Goal: Task Accomplishment & Management: Manage account settings

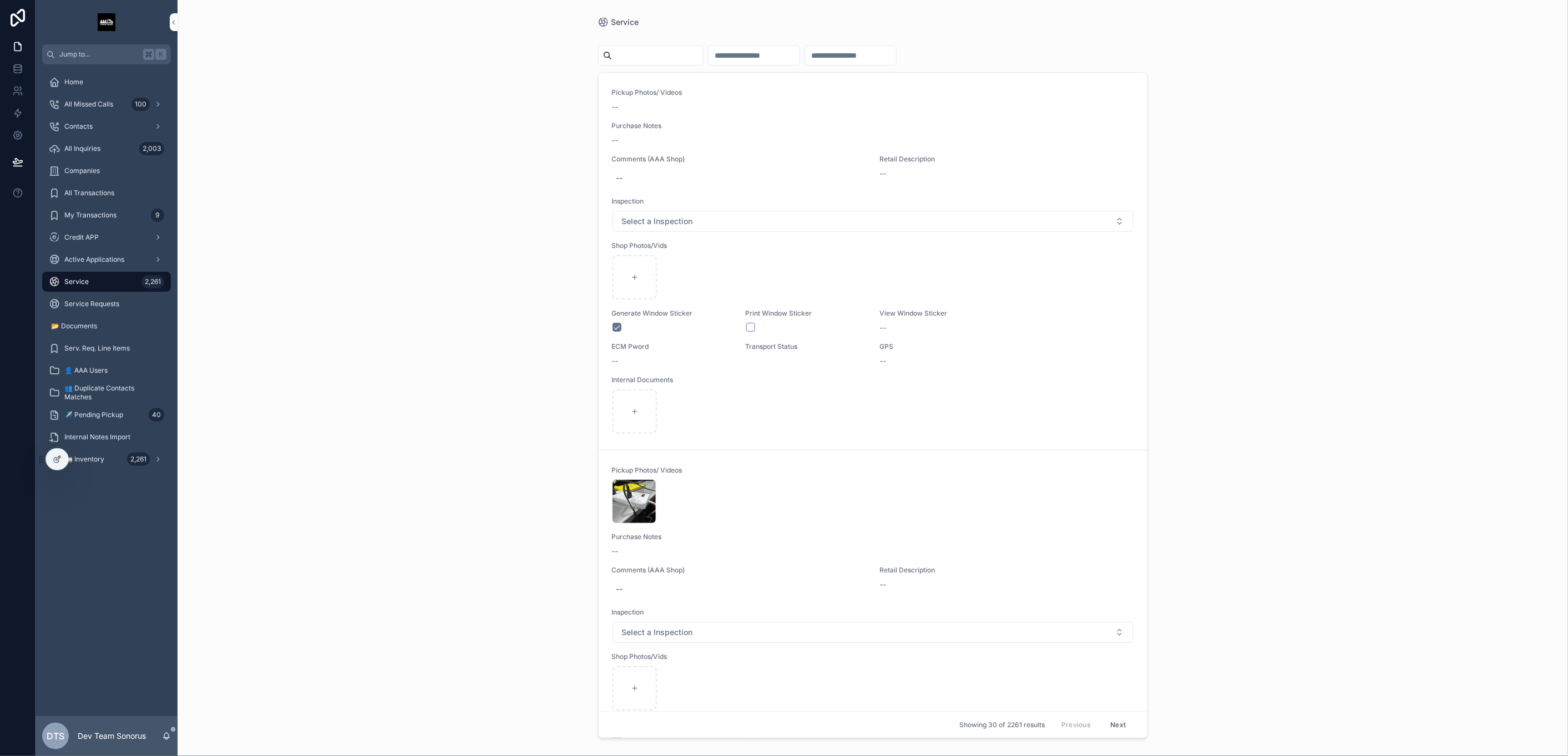
click at [87, 464] on div "🚛 Inventory 2,261" at bounding box center [107, 459] width 116 height 18
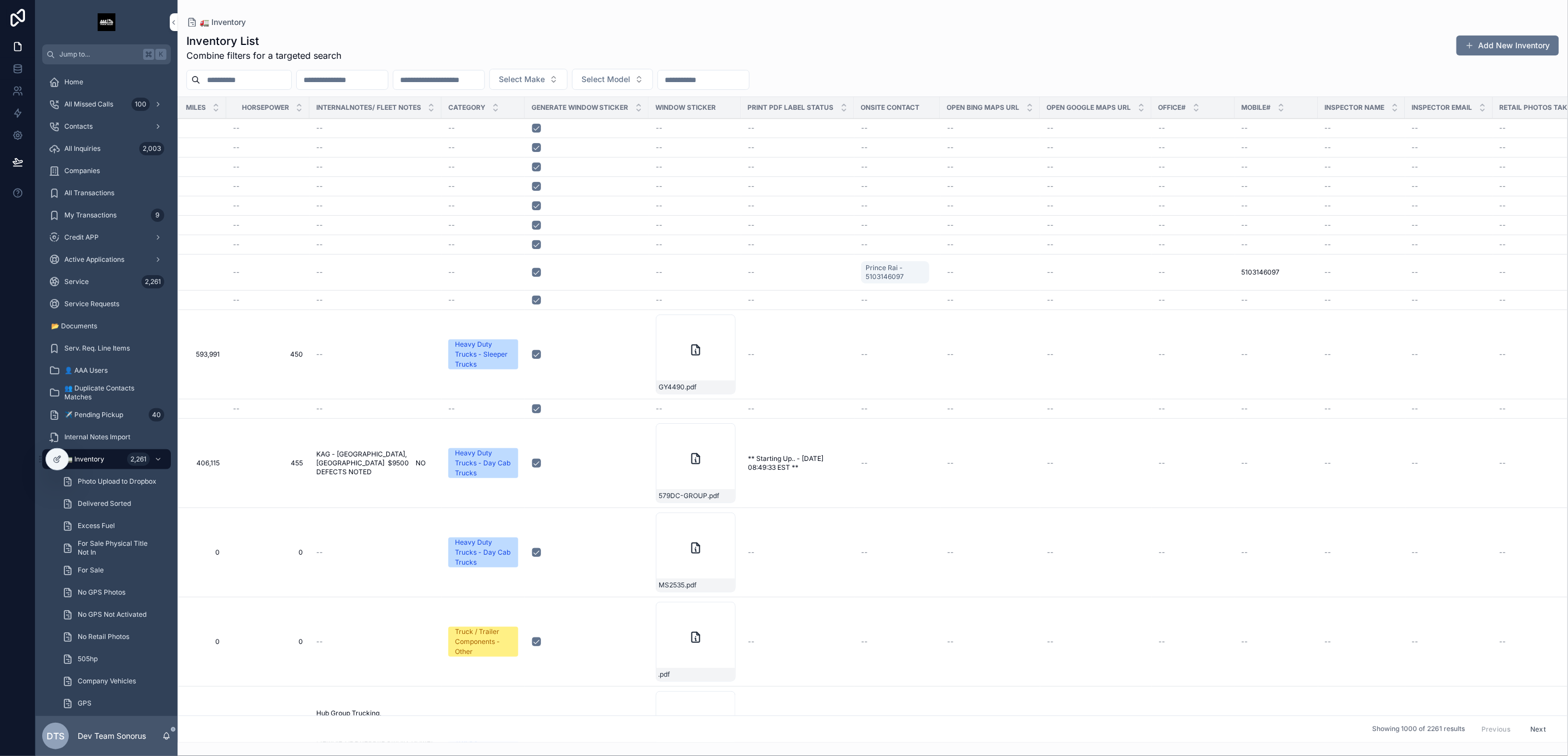
scroll to position [0, 449]
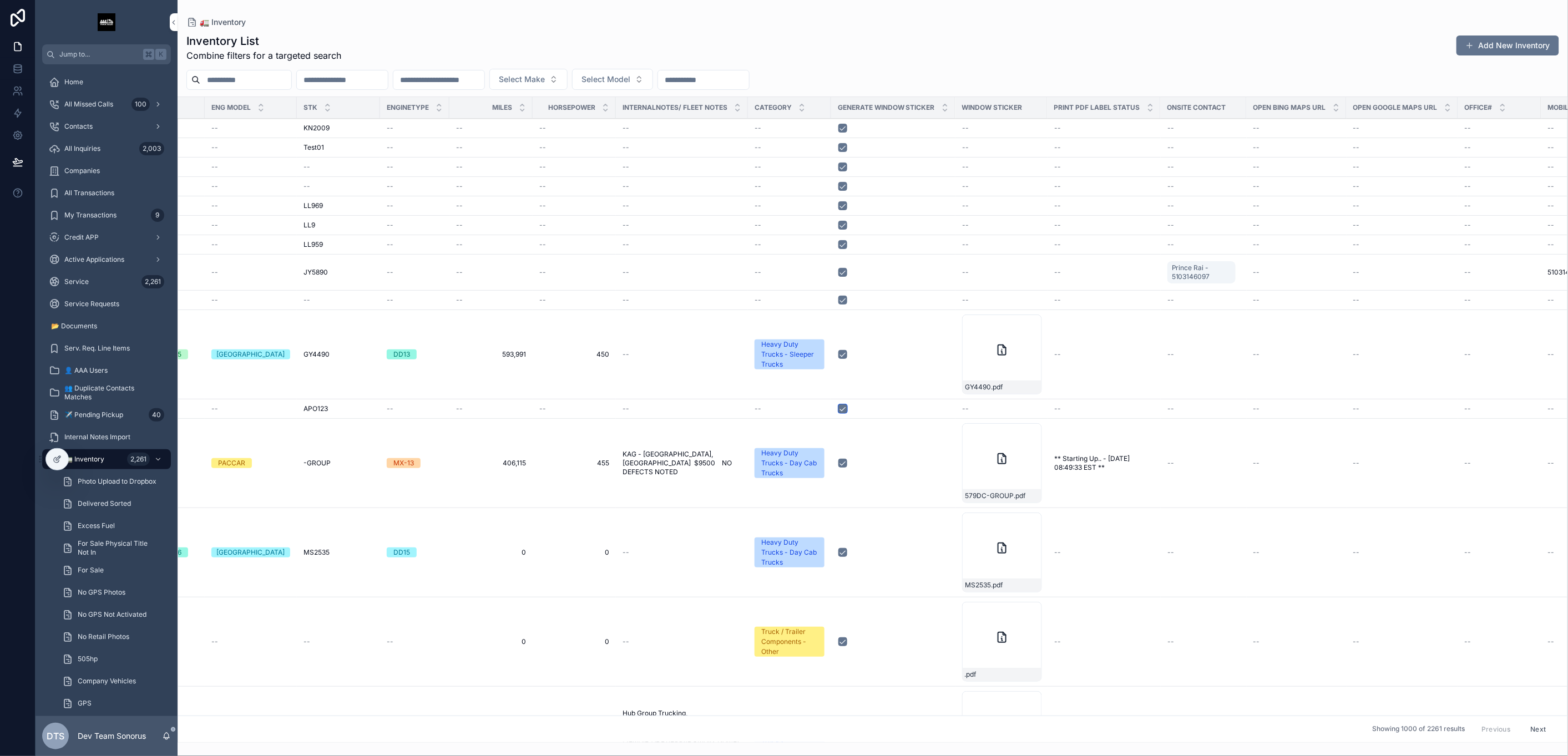
click at [838, 410] on button "scrollable content" at bounding box center [842, 409] width 9 height 9
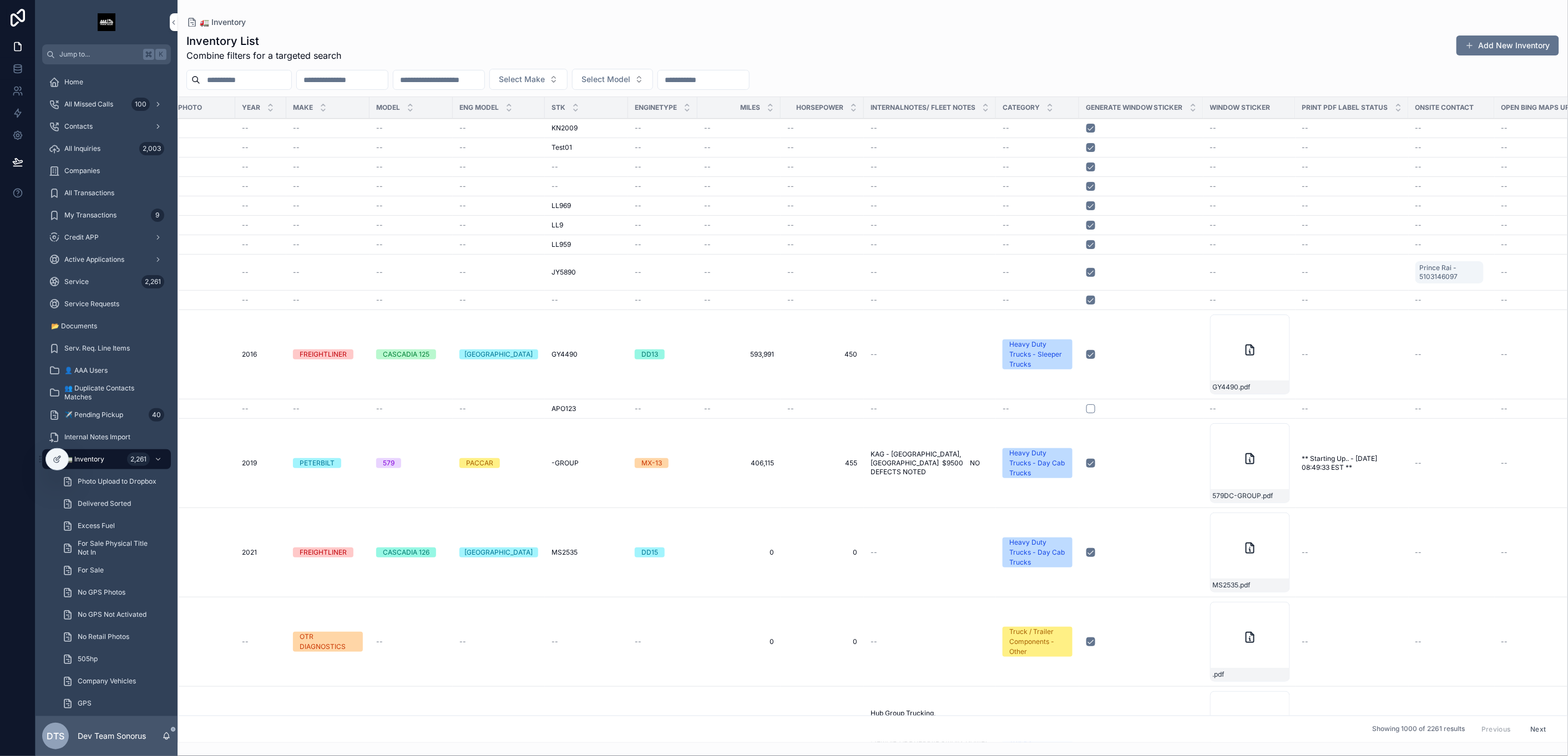
scroll to position [0, 378]
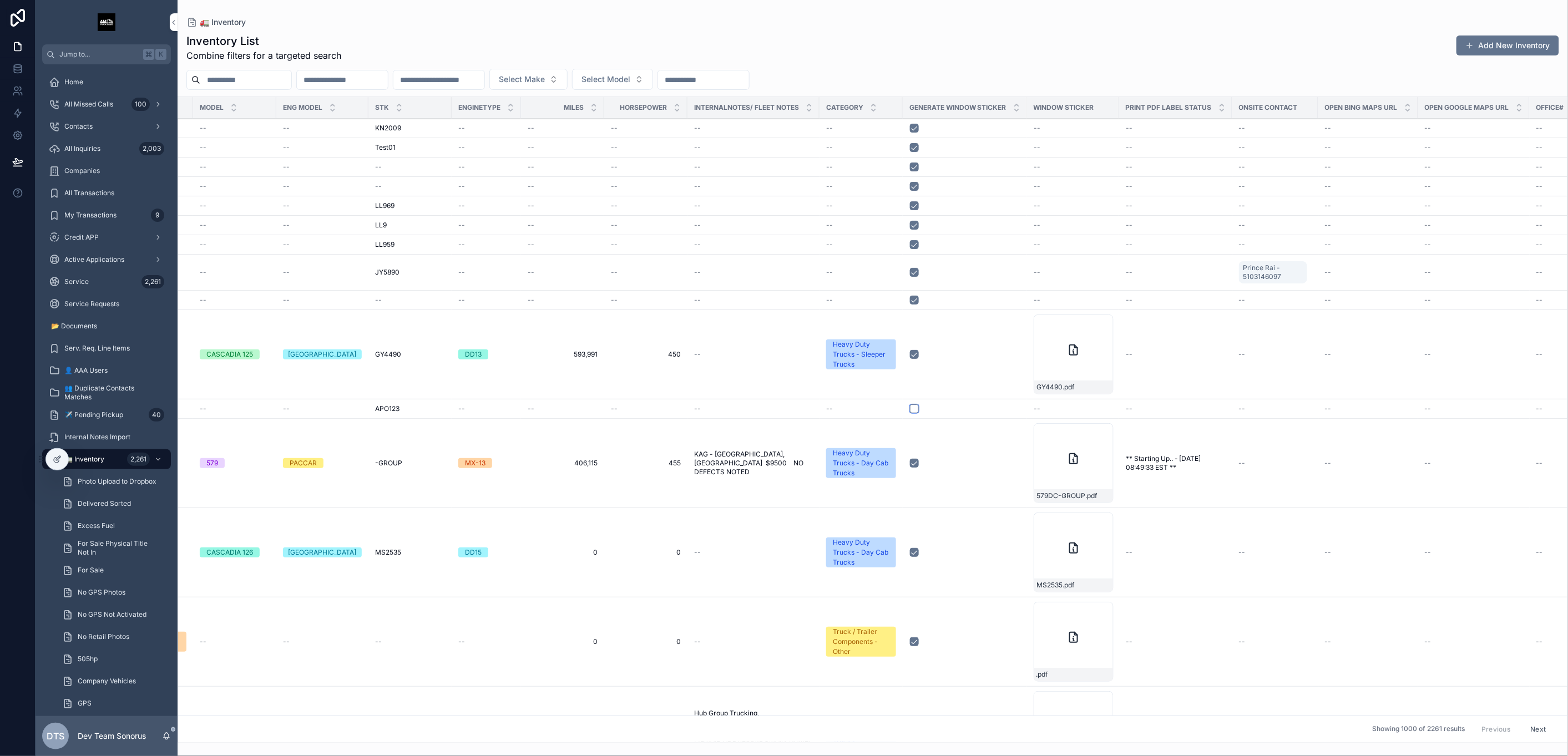
click at [910, 410] on button "scrollable content" at bounding box center [914, 409] width 9 height 9
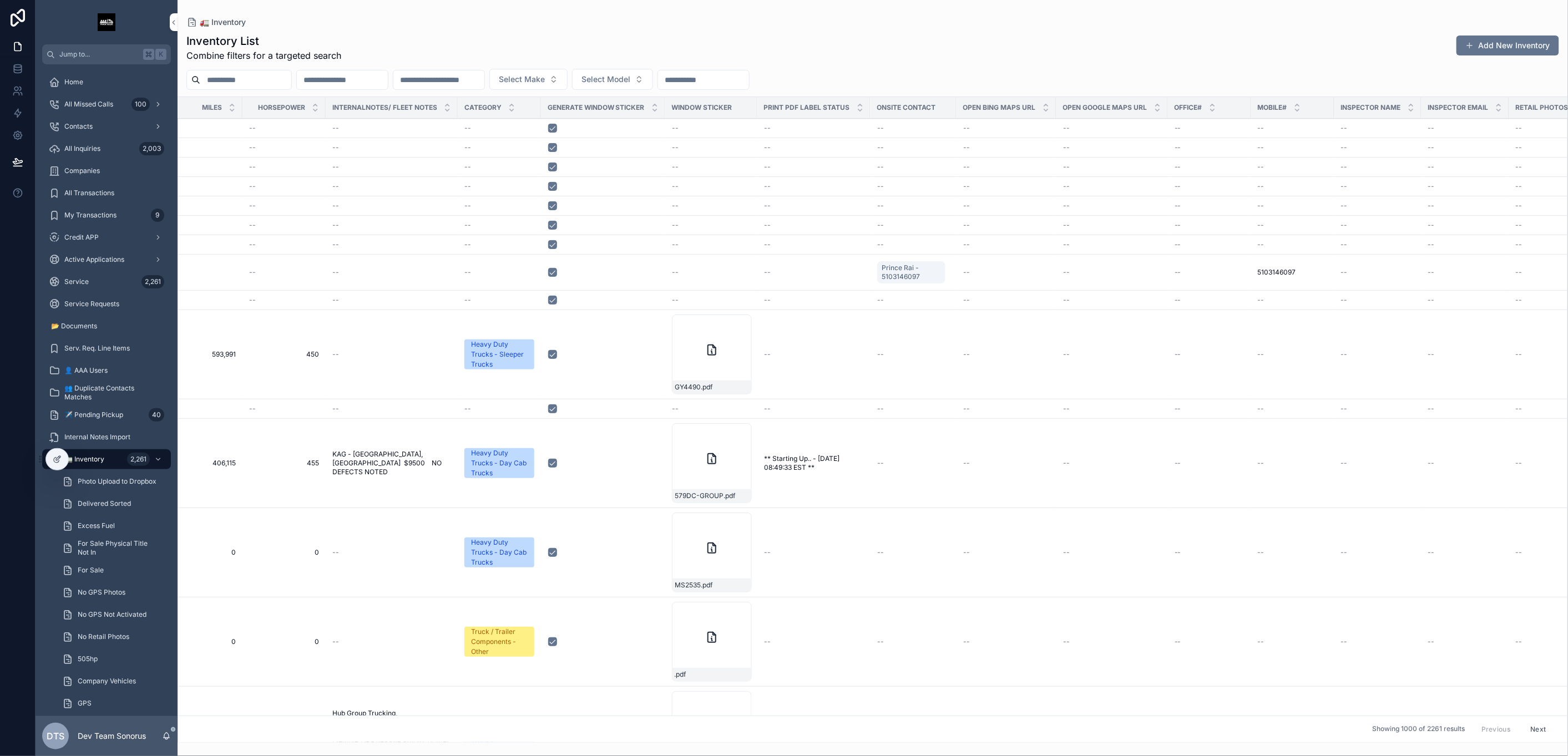
scroll to position [0, 856]
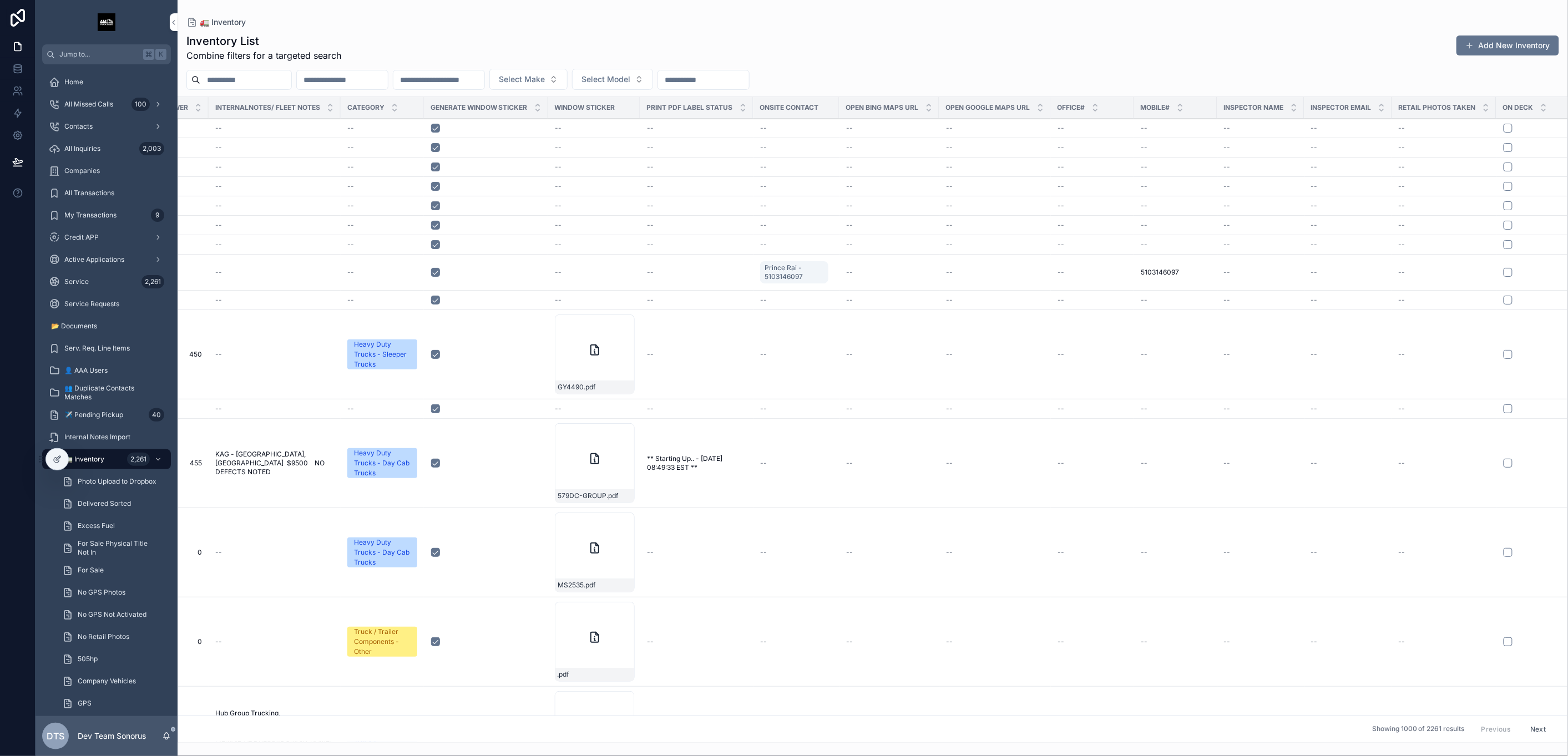
click at [793, 408] on div "--" at bounding box center [796, 409] width 72 height 9
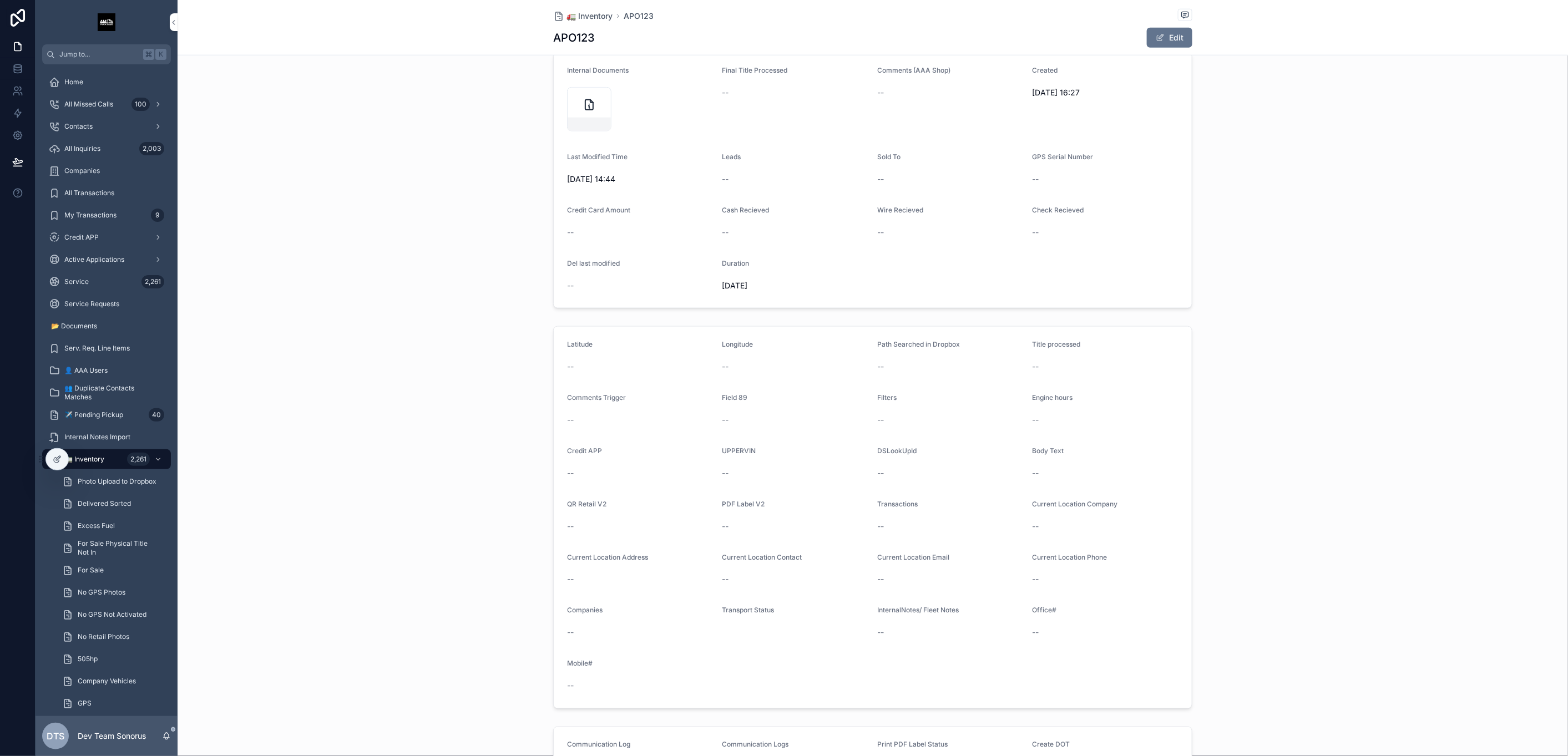
scroll to position [416, 0]
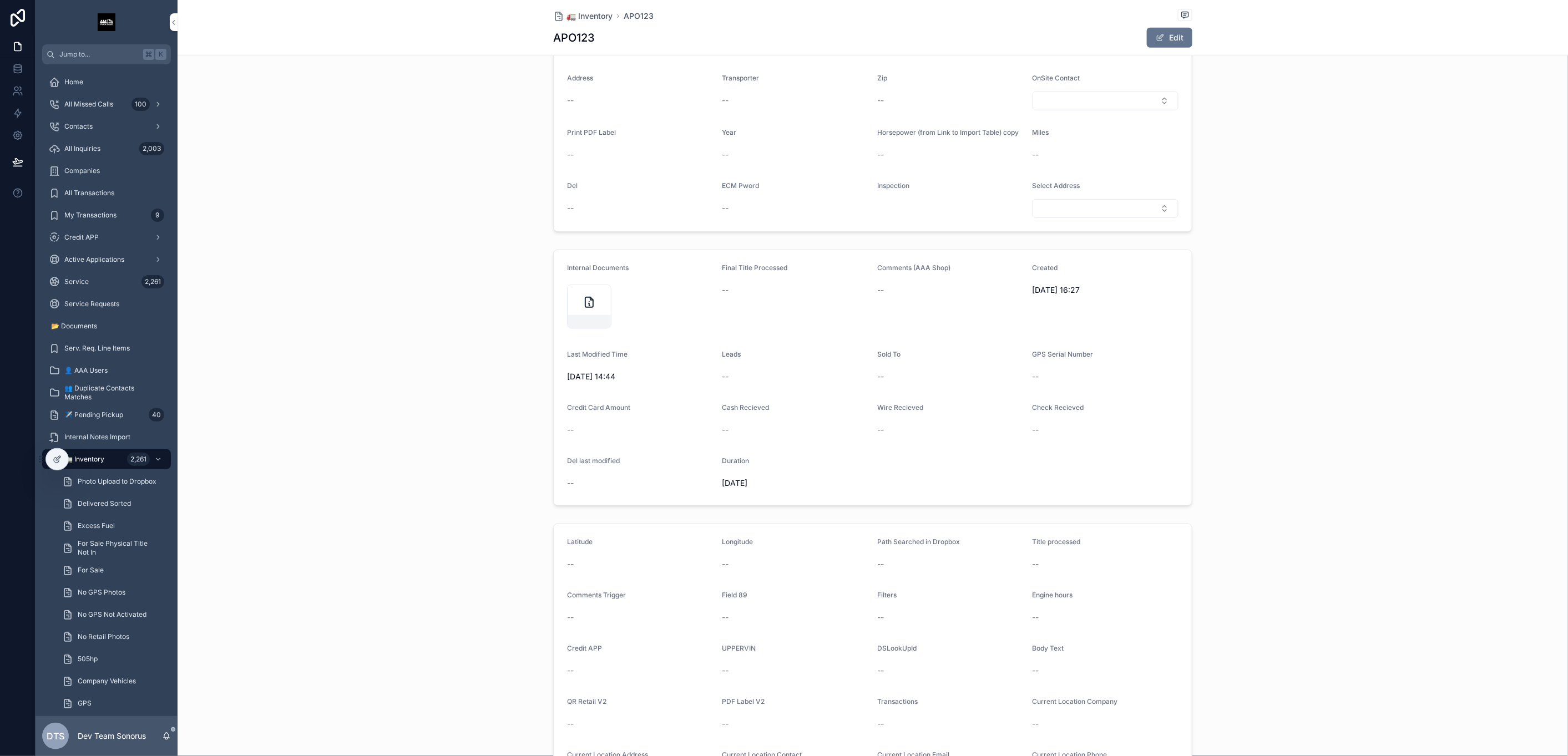
click at [588, 304] on icon "scrollable content" at bounding box center [589, 303] width 8 height 10
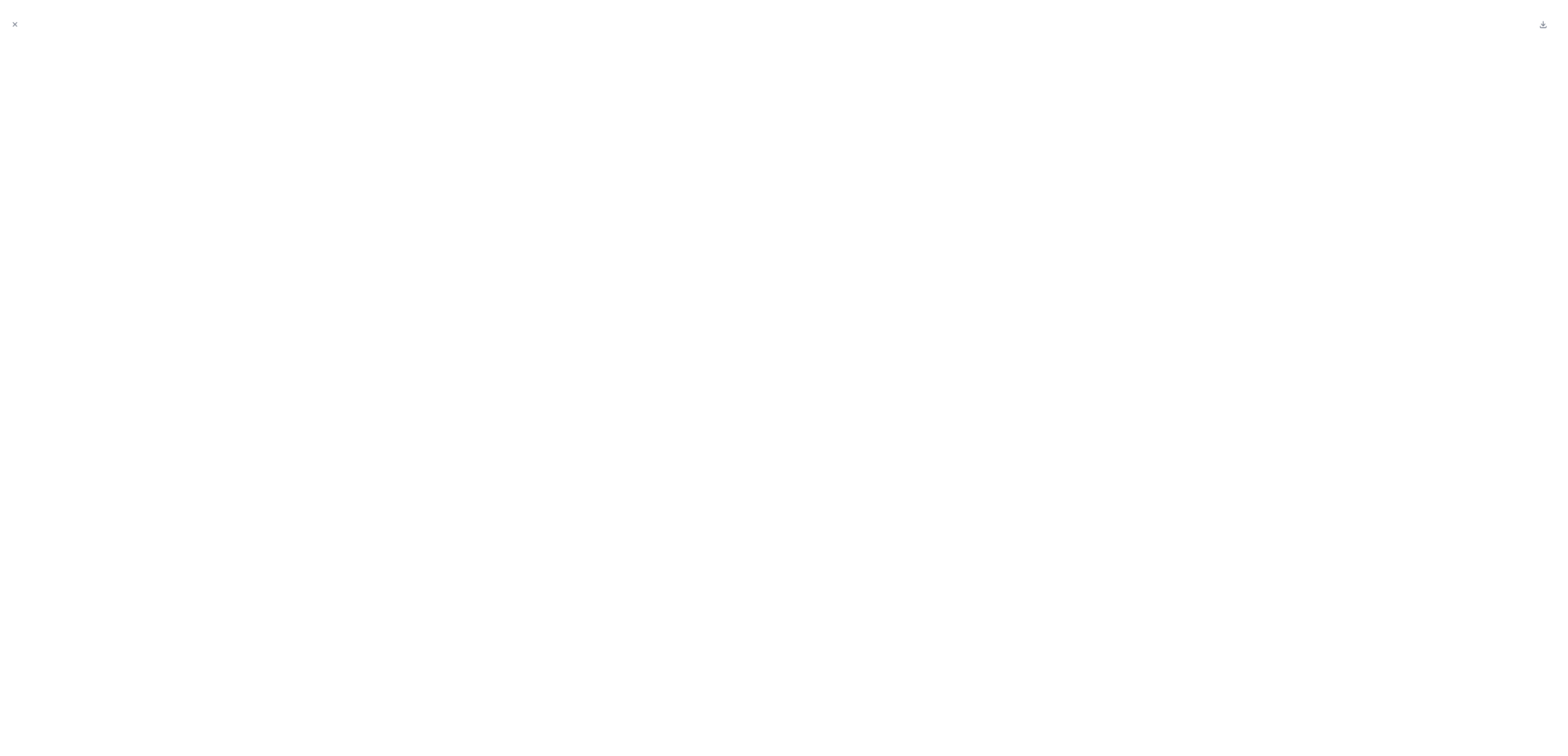
click at [15, 24] on icon "Close modal" at bounding box center [15, 24] width 4 height 4
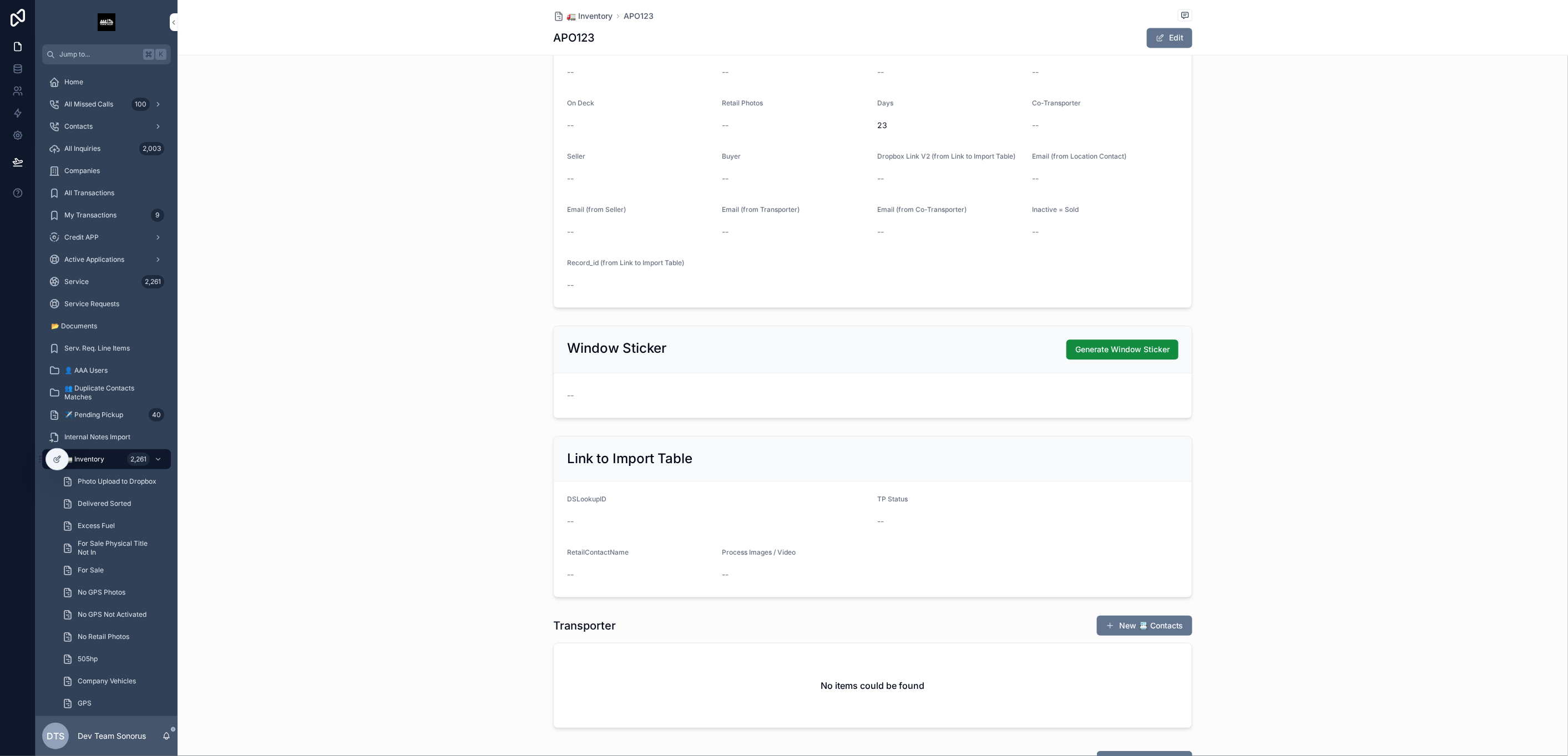
scroll to position [1479, 0]
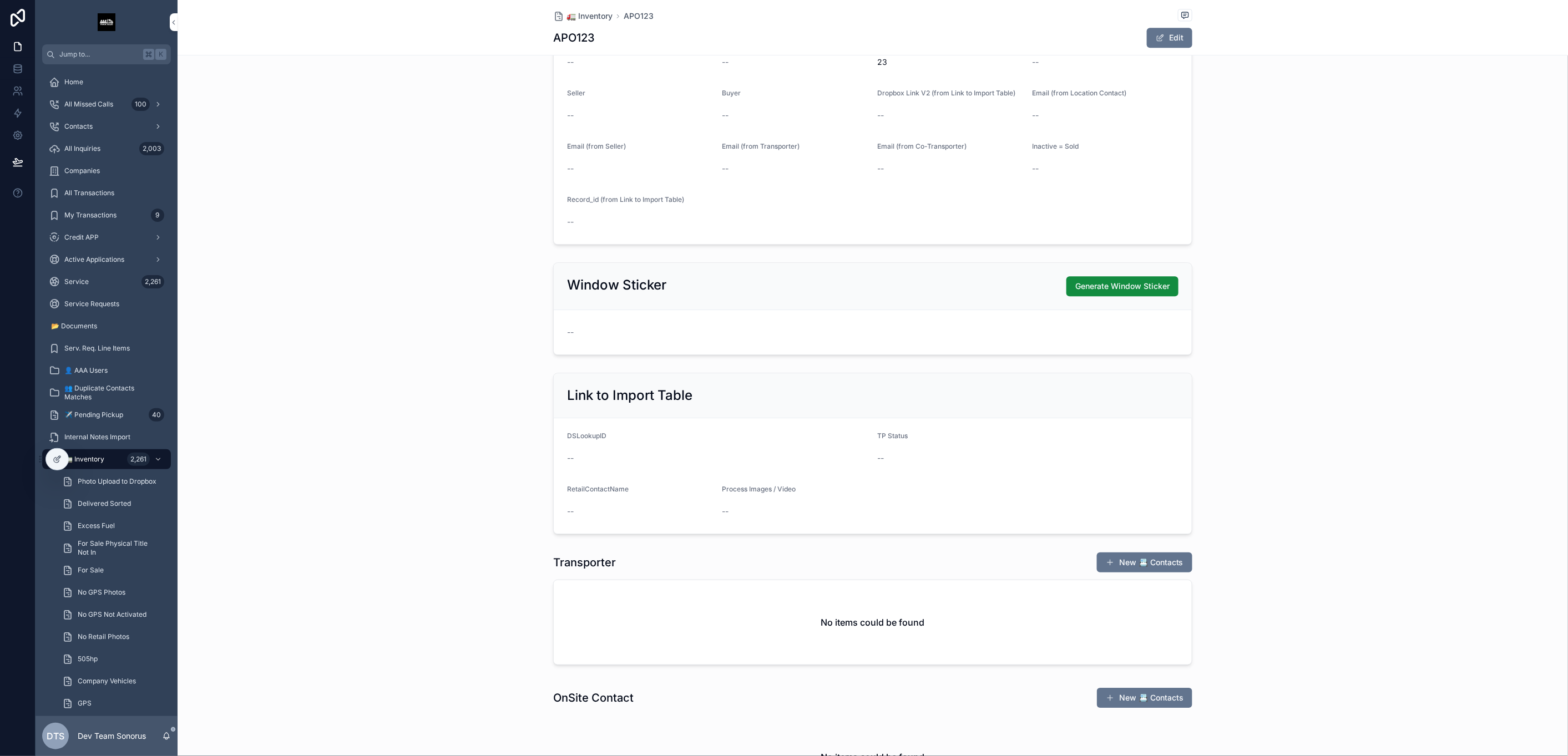
click at [1116, 285] on span "Generate Window Sticker" at bounding box center [1122, 286] width 94 height 11
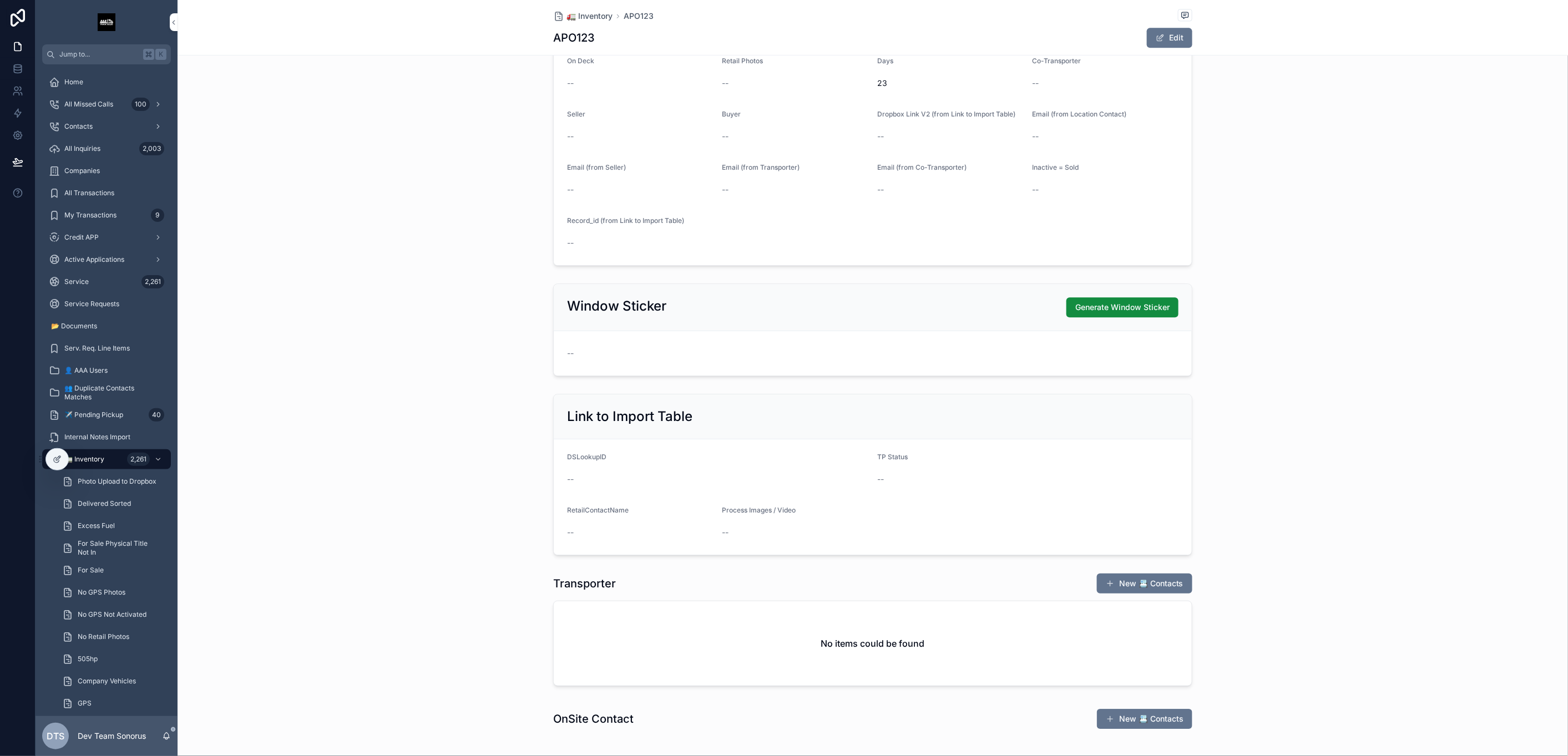
scroll to position [1395, 0]
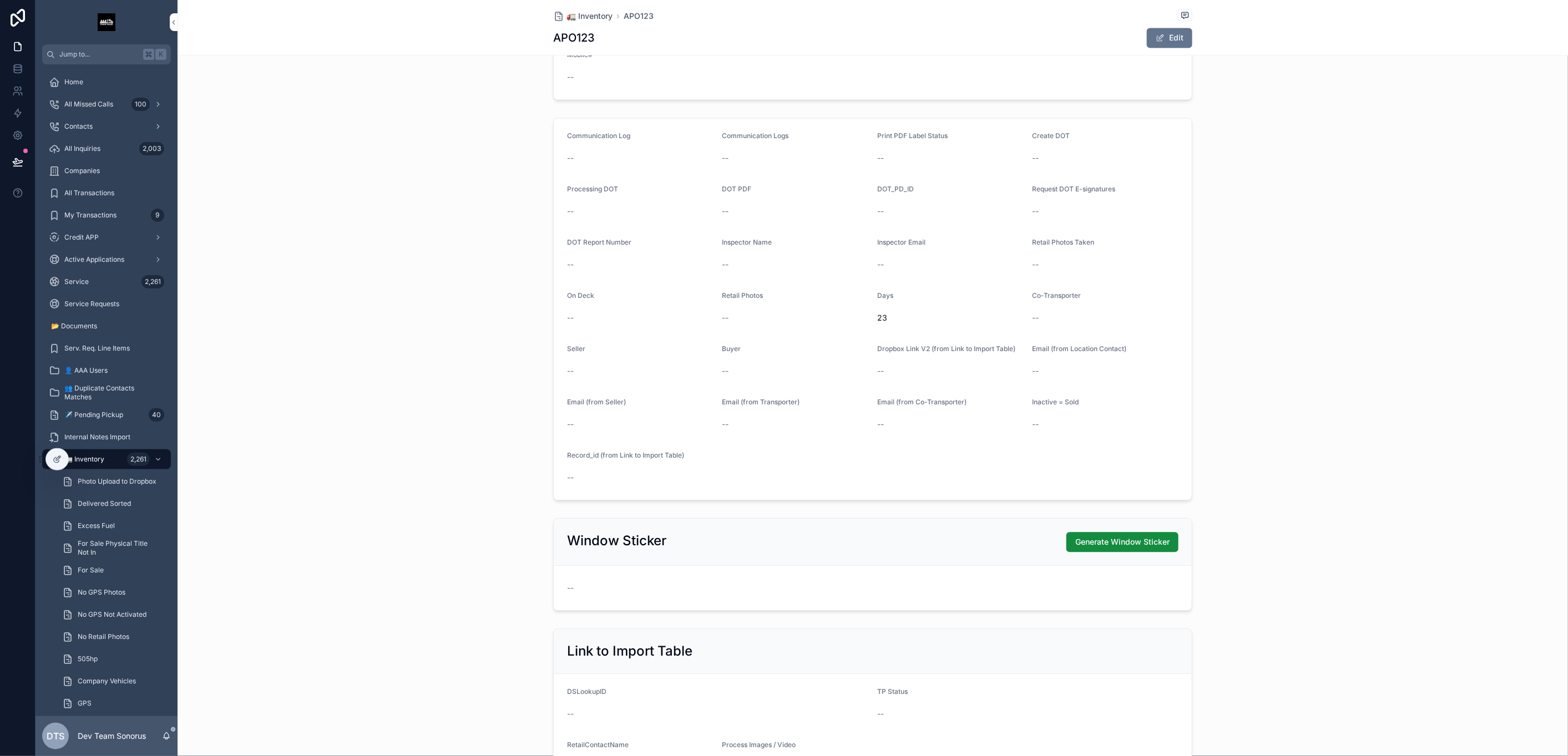
scroll to position [1286, 0]
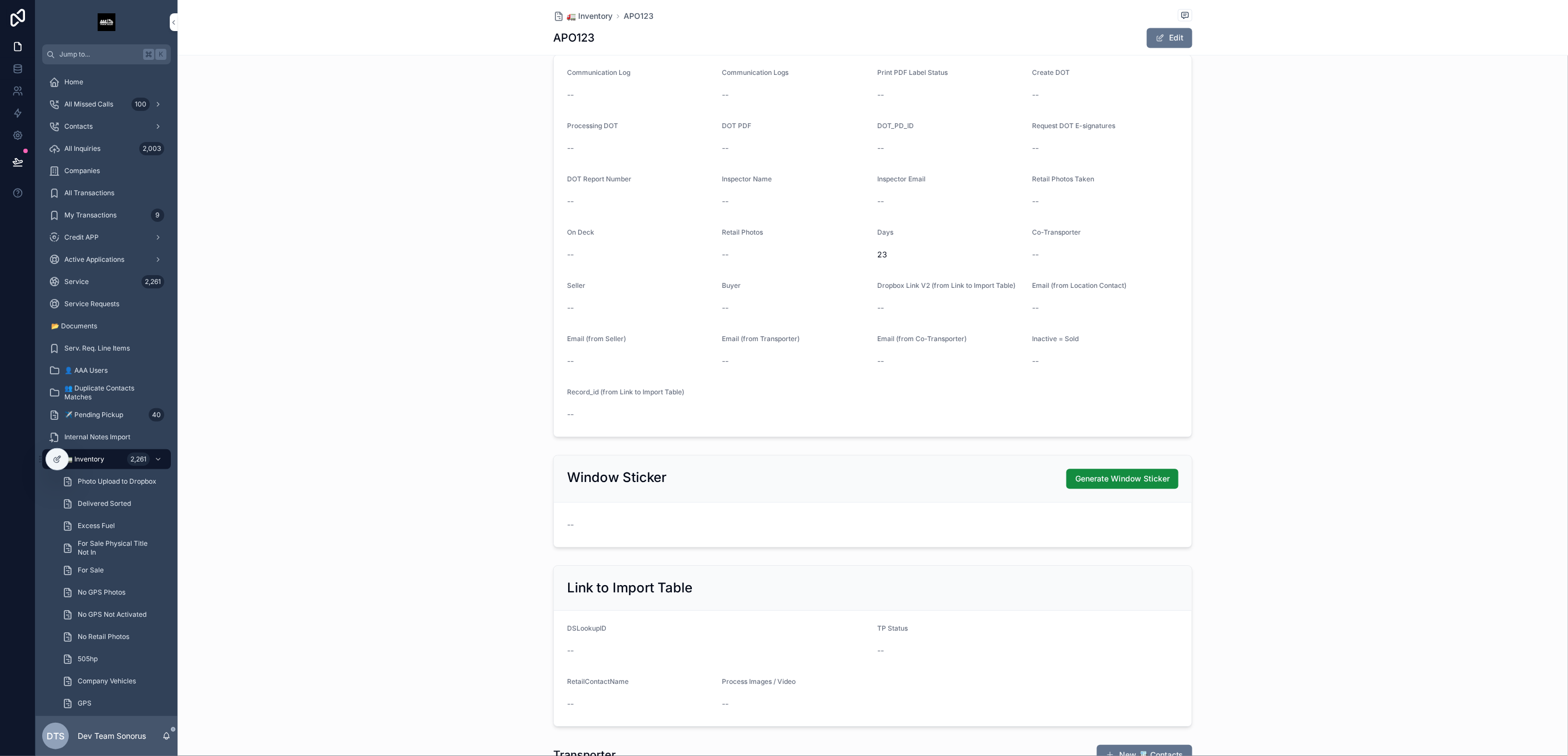
click at [597, 15] on span "🚛 Inventory" at bounding box center [590, 16] width 46 height 11
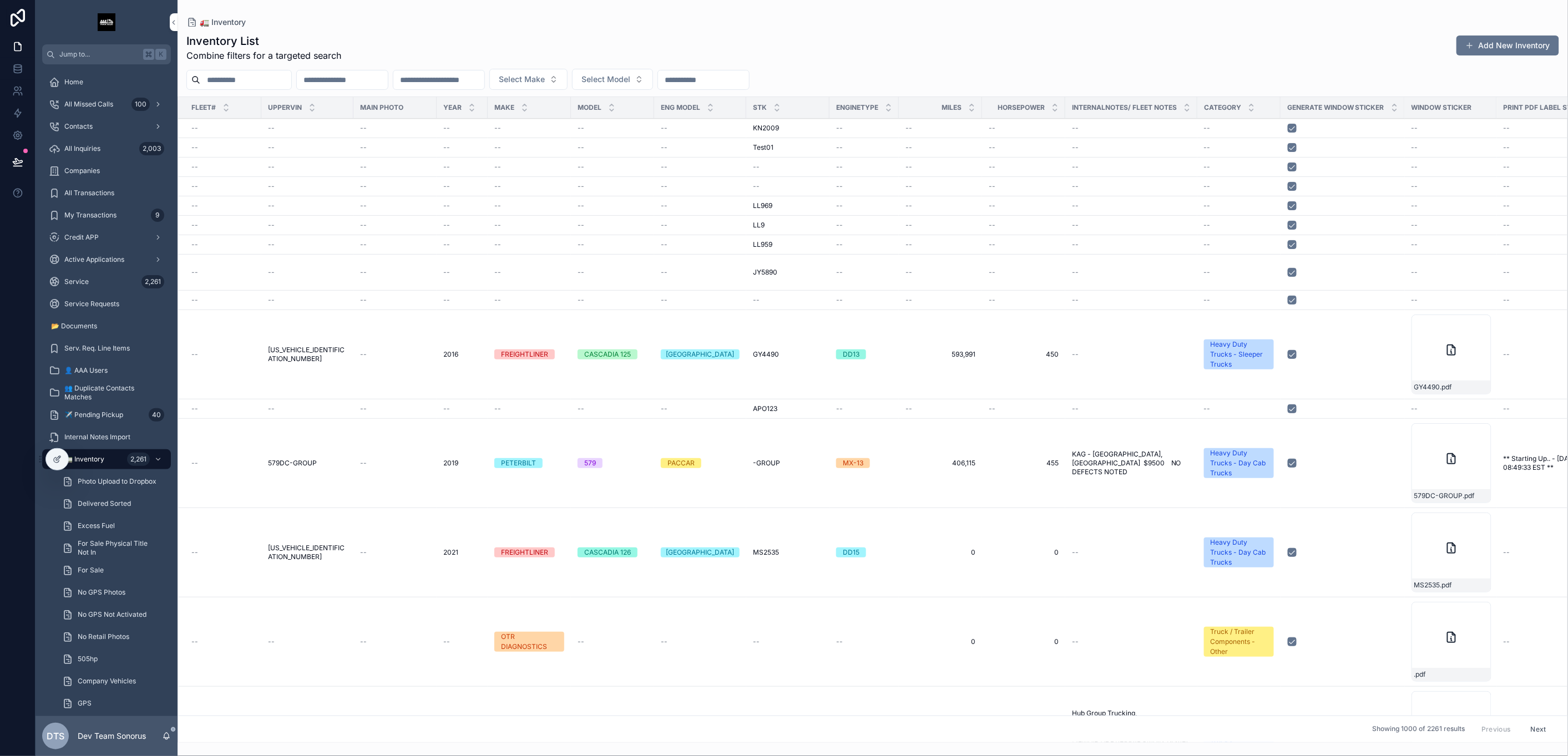
click at [1132, 411] on div "--" at bounding box center [1131, 409] width 119 height 9
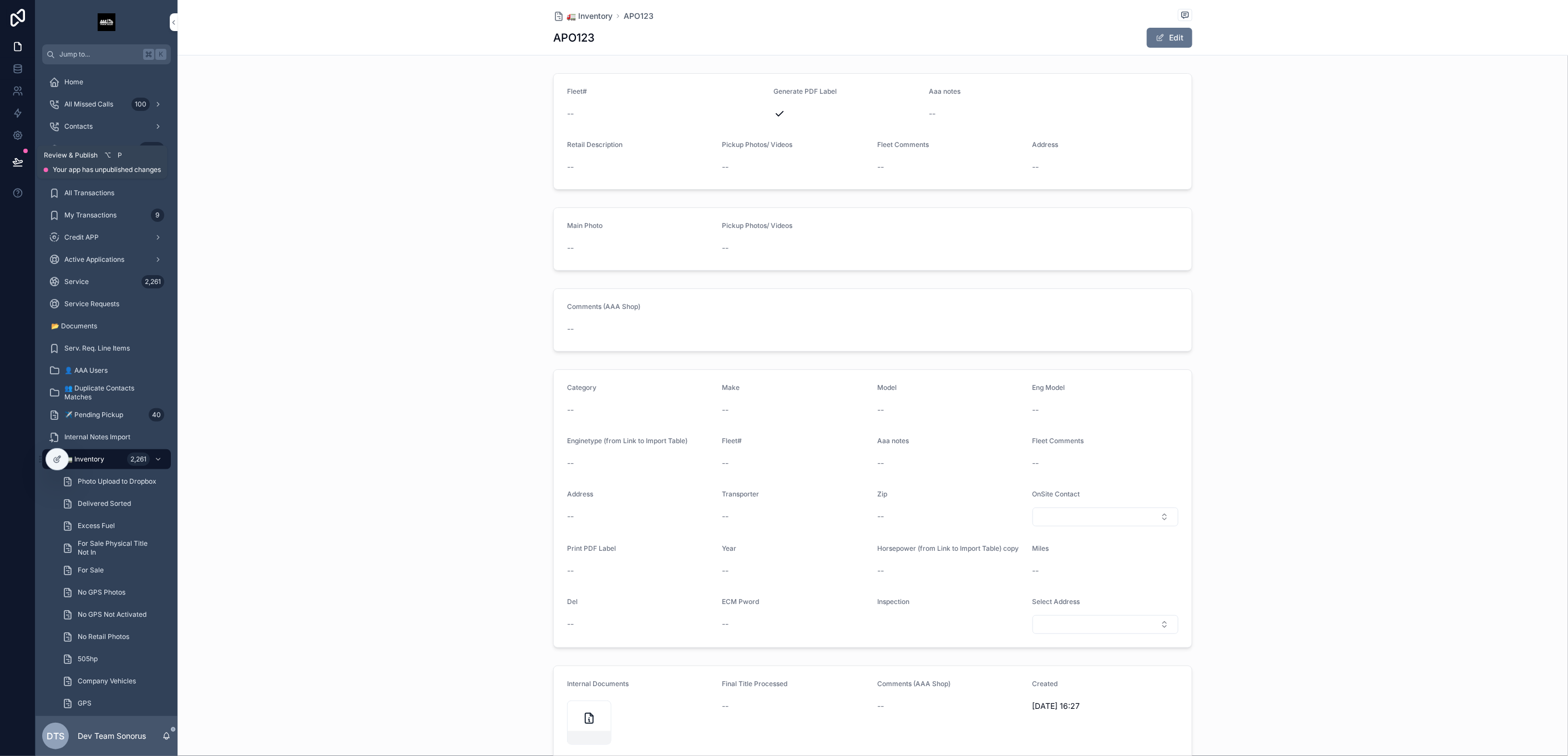
click at [22, 166] on icon at bounding box center [18, 162] width 11 height 11
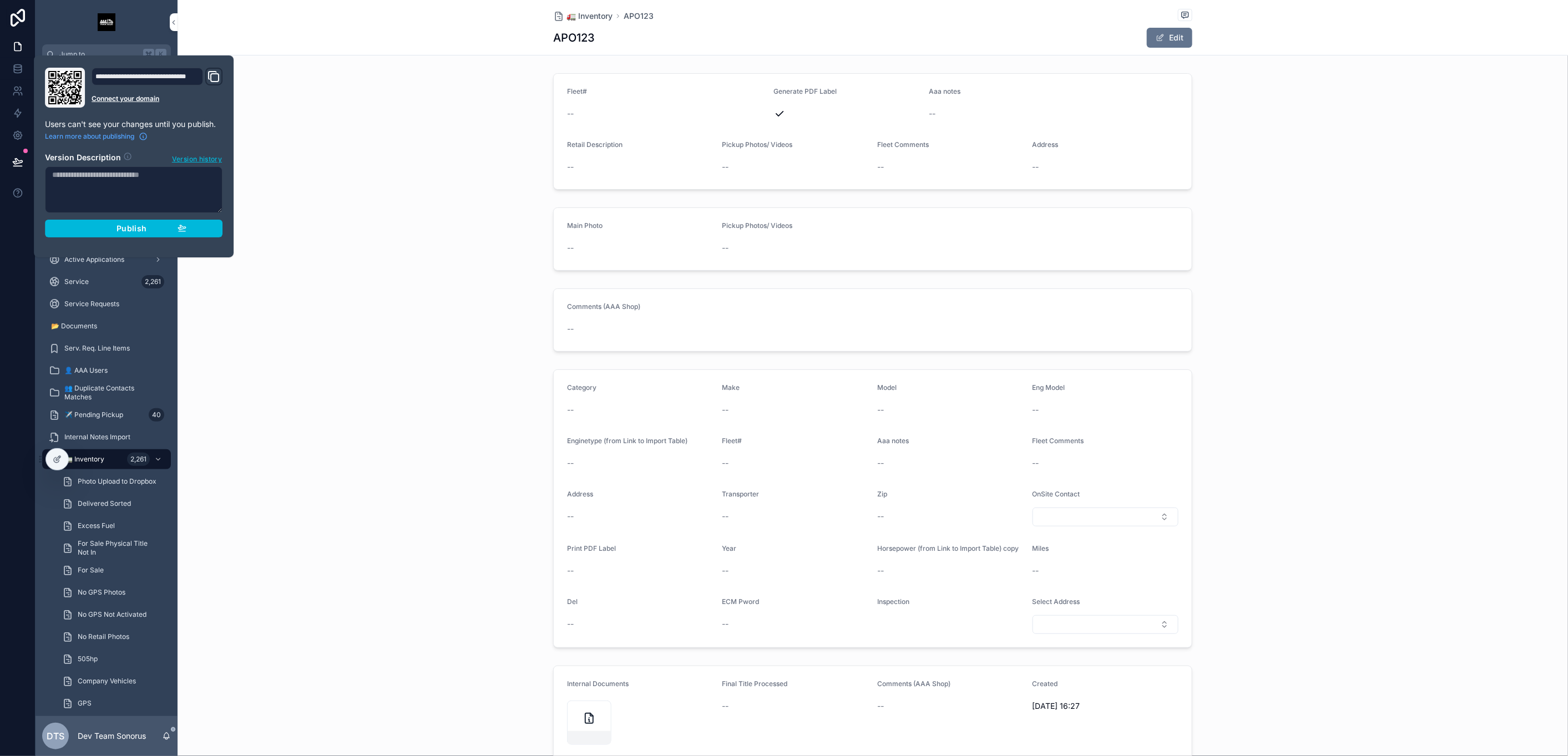
click at [220, 233] on button "Publish" at bounding box center [134, 228] width 178 height 18
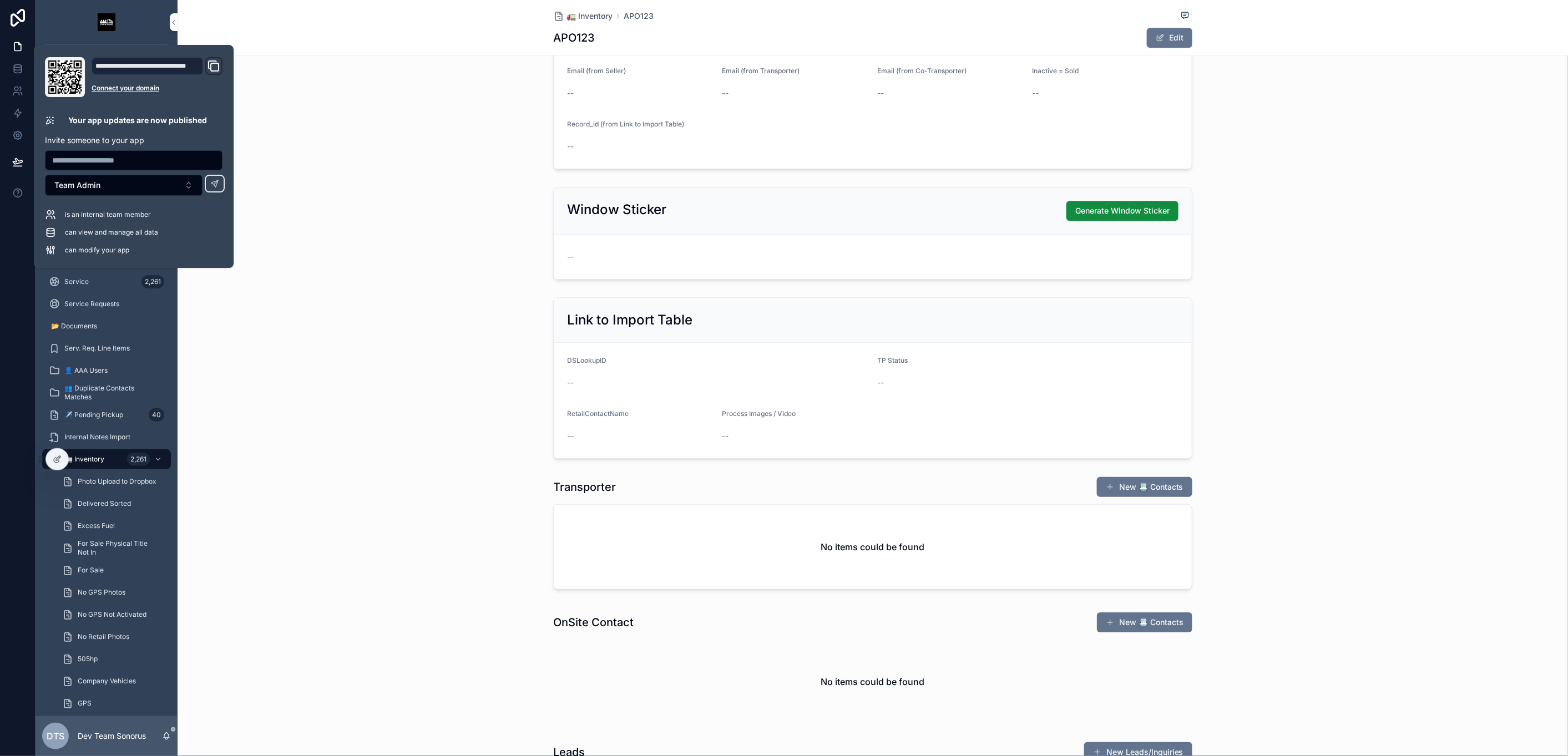
scroll to position [1237, 0]
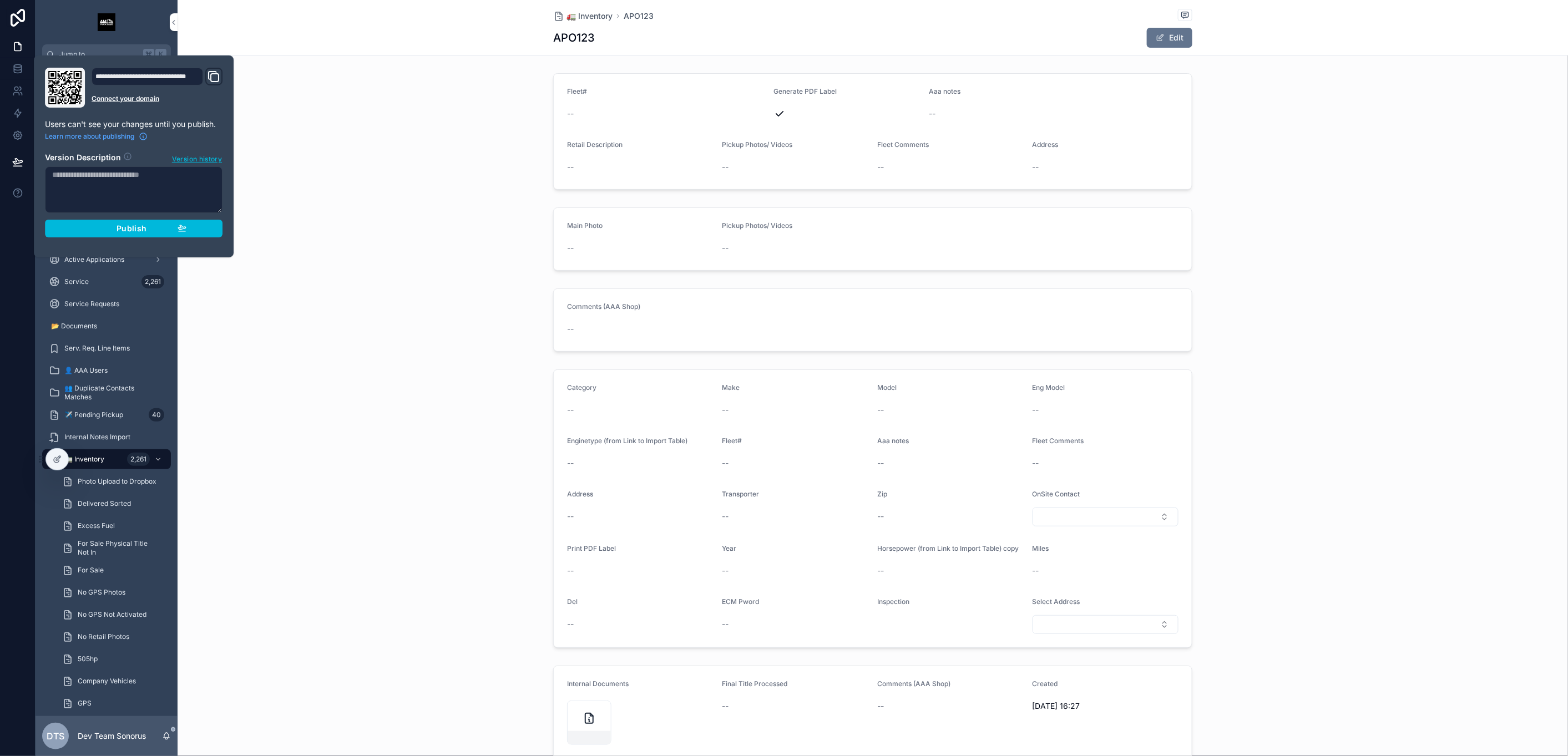
scroll to position [187, 0]
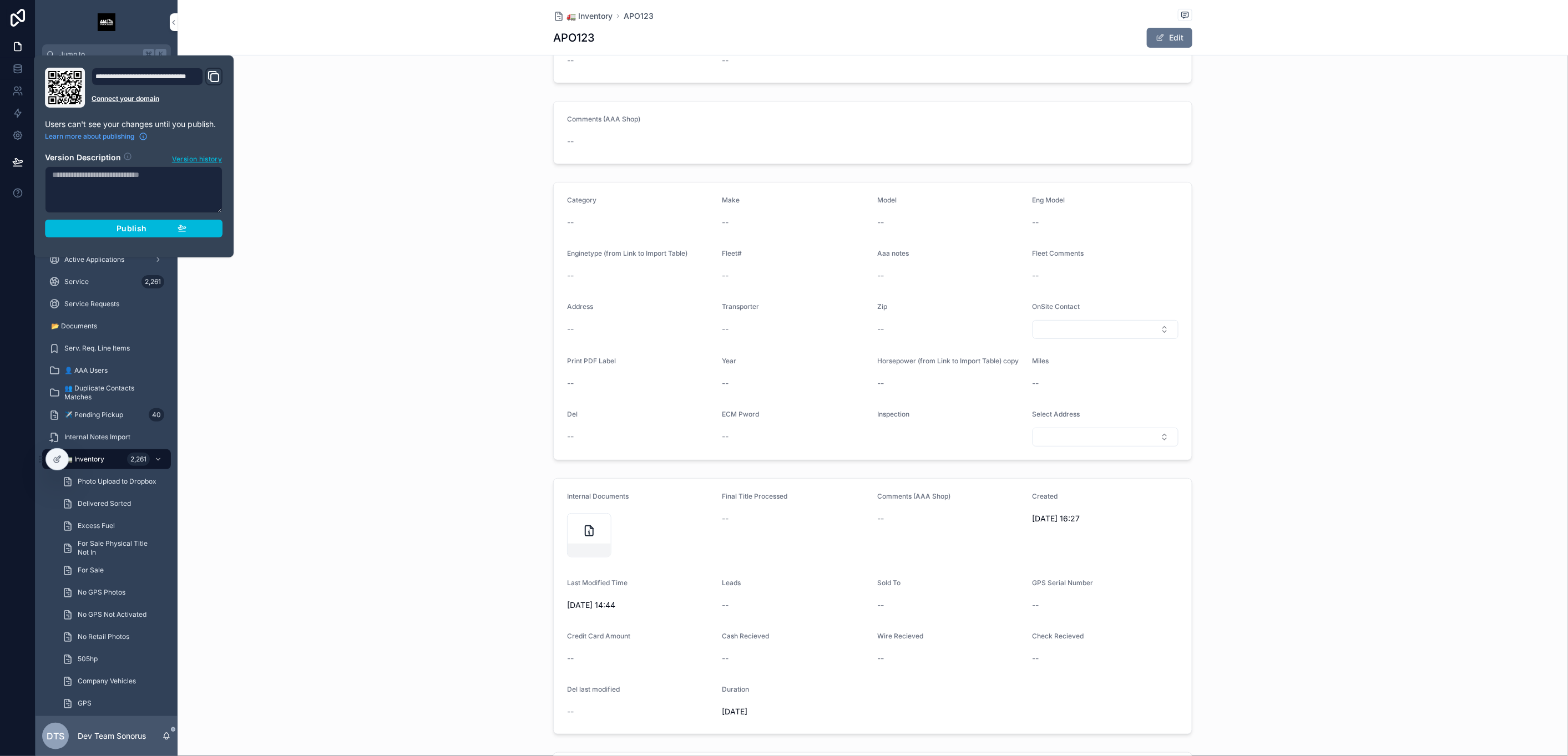
click at [419, 254] on div "Category -- Make -- Model -- Eng Model -- Enginetype (from Link to Import Table…" at bounding box center [873, 321] width 1390 height 287
